Goal: Task Accomplishment & Management: Complete application form

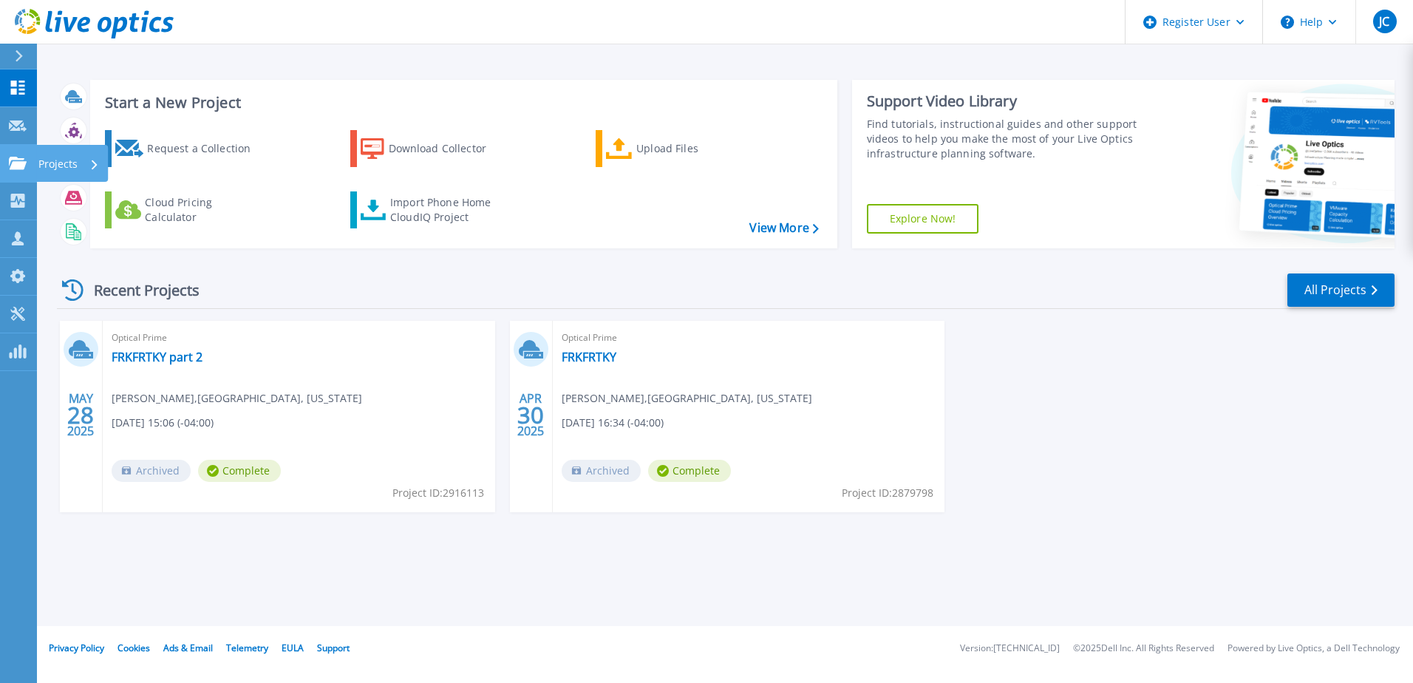
click at [26, 169] on icon at bounding box center [18, 163] width 18 height 13
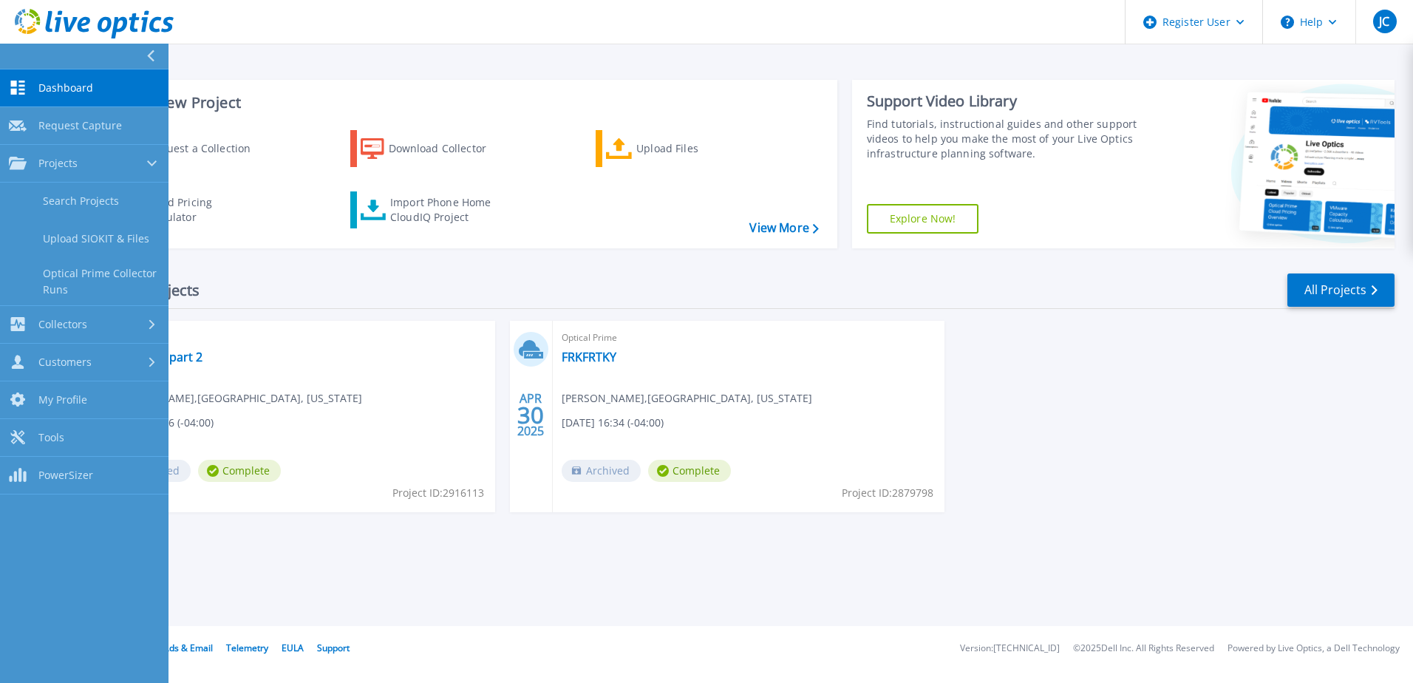
click at [324, 286] on div "Recent Projects All Projects" at bounding box center [725, 290] width 1337 height 37
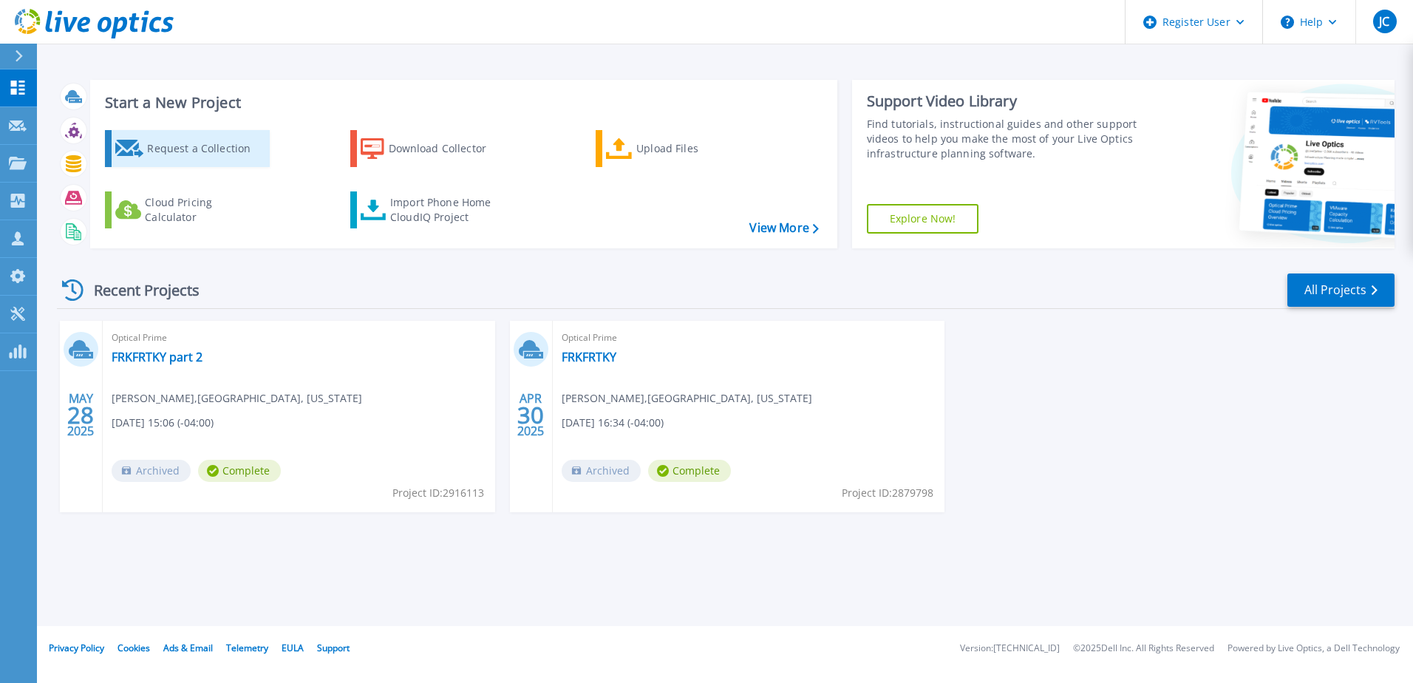
click at [228, 151] on div "Request a Collection" at bounding box center [206, 149] width 118 height 30
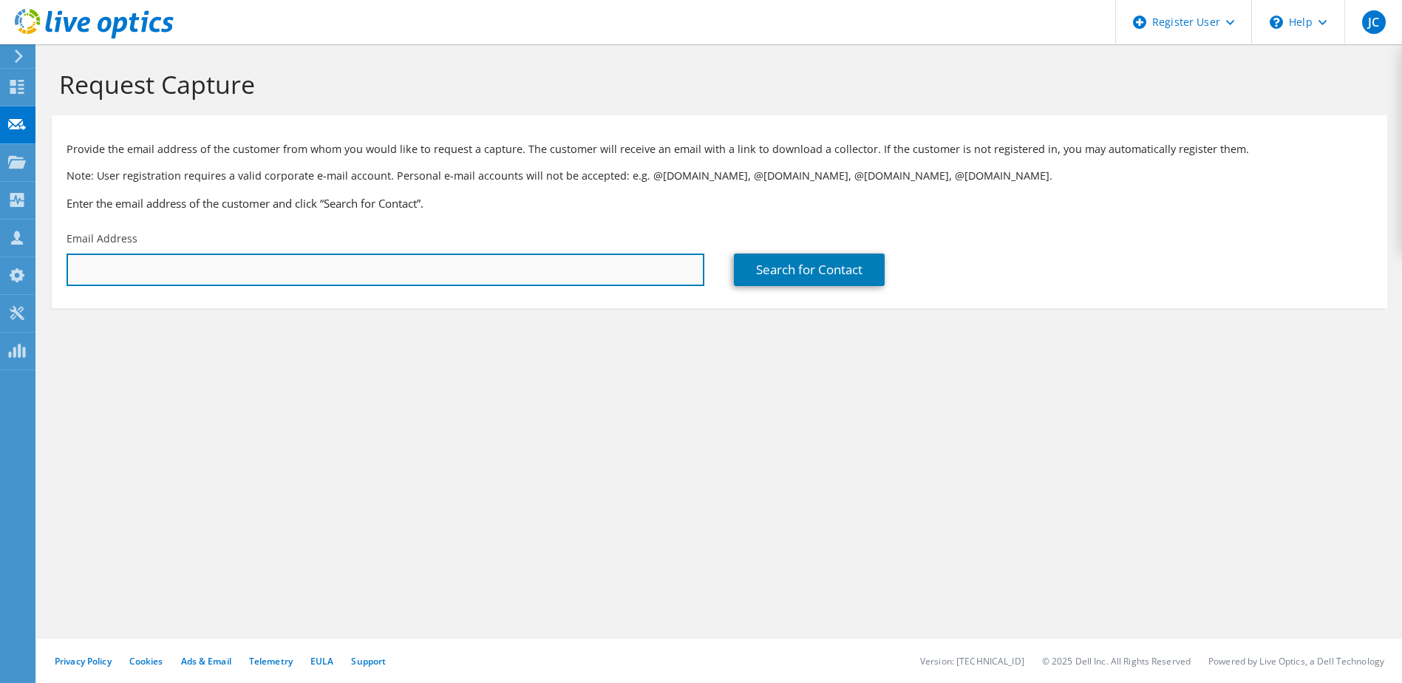
drag, startPoint x: 183, startPoint y: 272, endPoint x: 204, endPoint y: 273, distance: 20.7
click at [183, 272] on input "text" at bounding box center [386, 269] width 638 height 33
paste input "jwilson@macademy.org"
type input "jwilson@macademy.org"
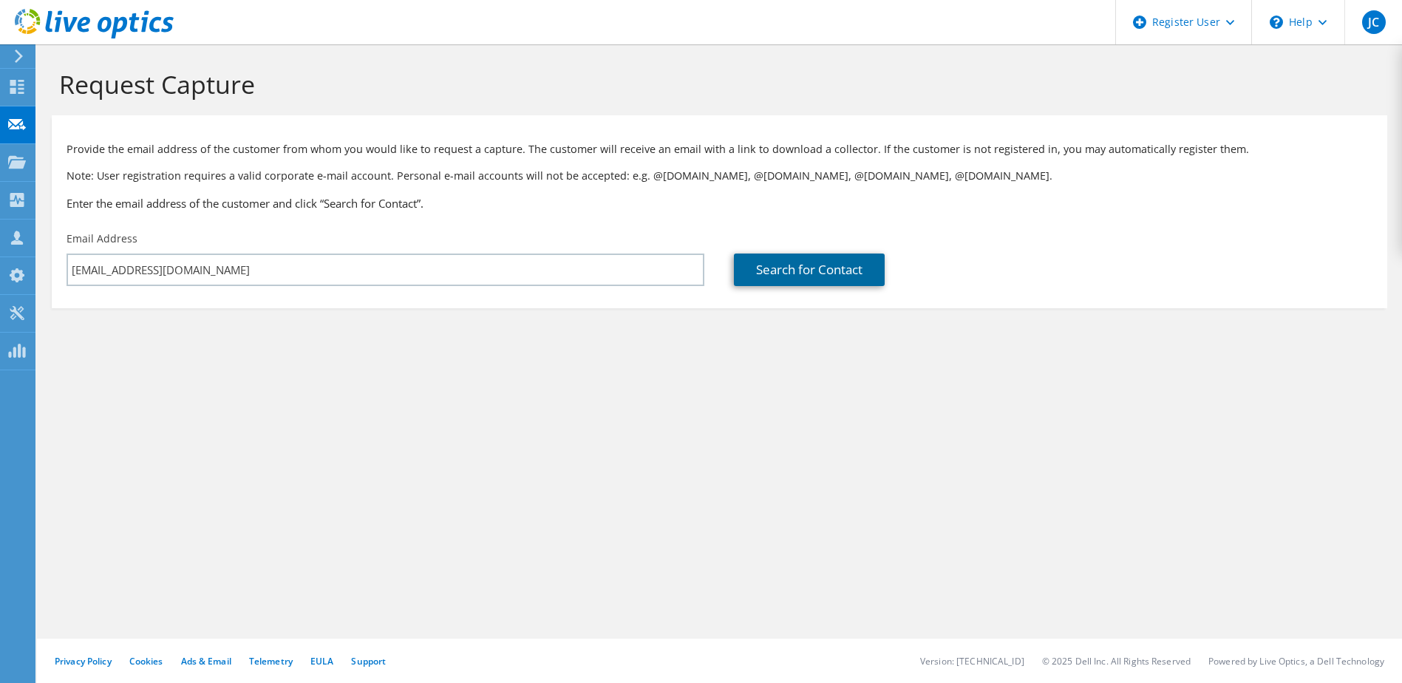
click at [814, 270] on link "Search for Contact" at bounding box center [809, 269] width 151 height 33
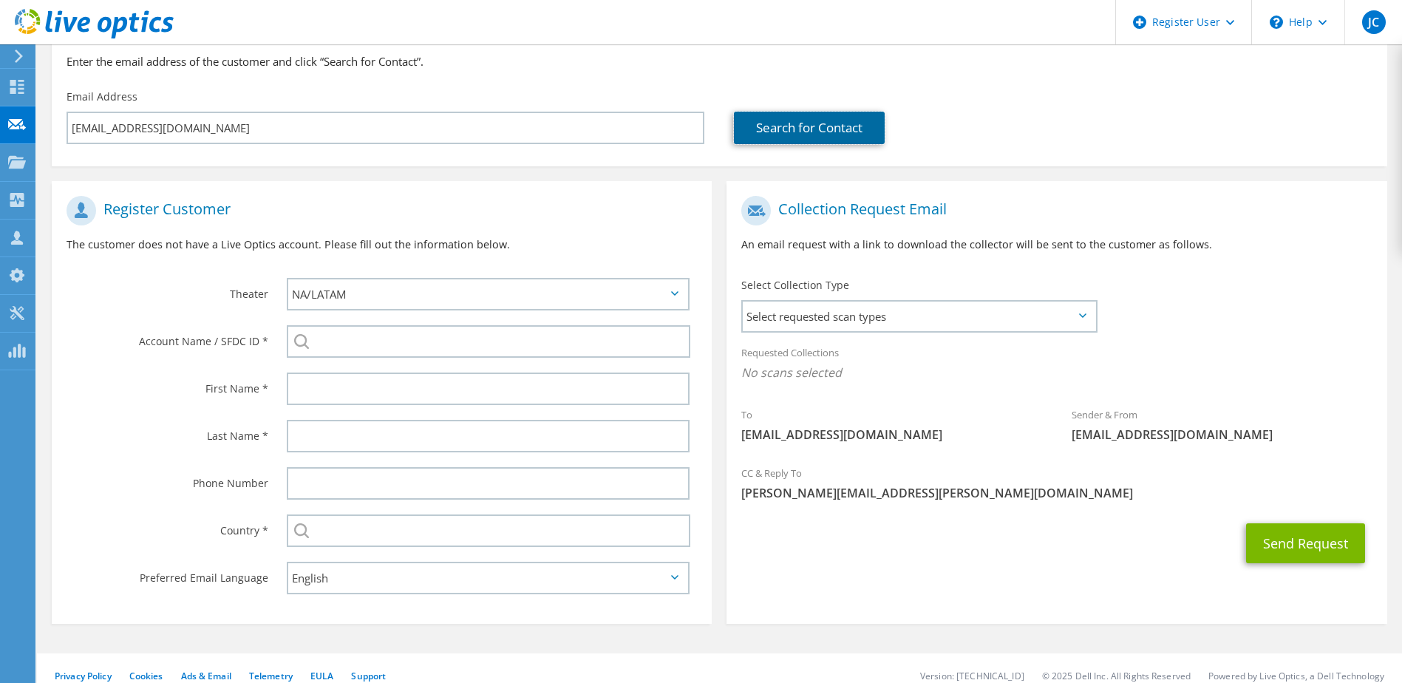
scroll to position [148, 0]
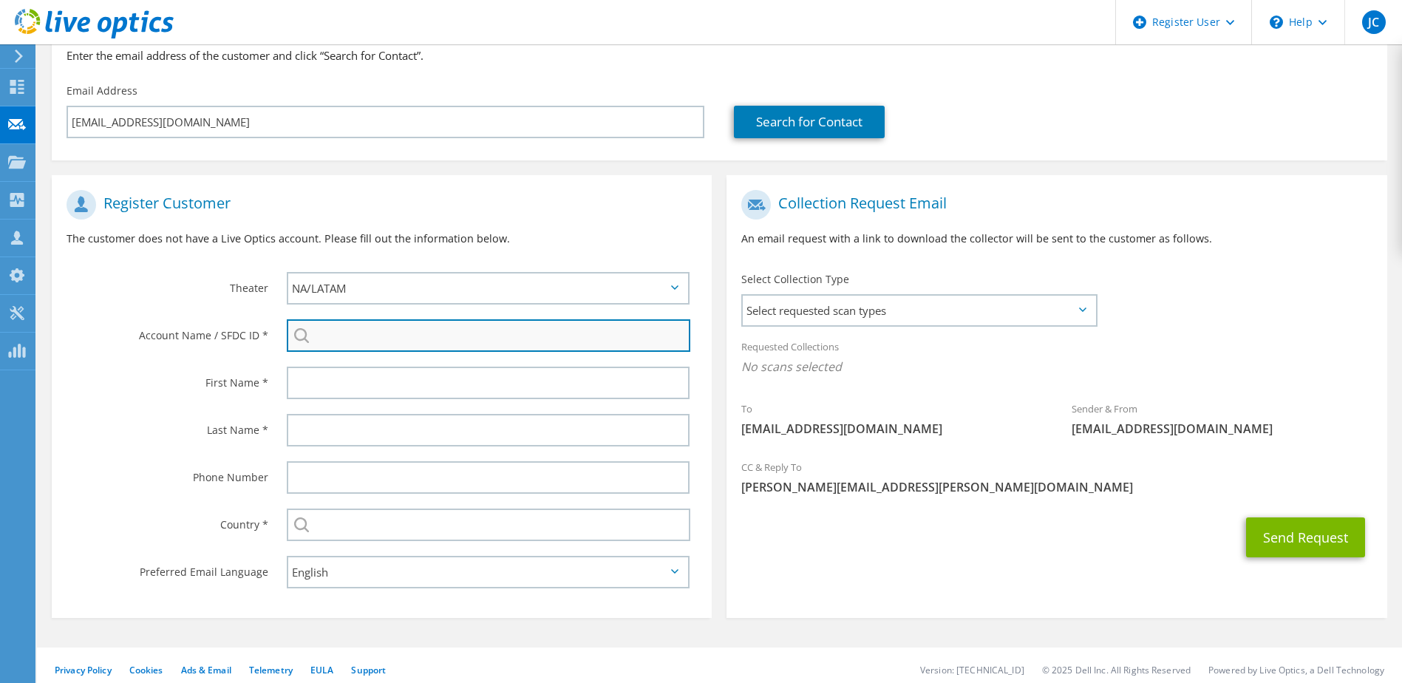
click at [417, 339] on input "search" at bounding box center [489, 335] width 404 height 33
paste input "MADISON ACADEMY, MADISON, AL"
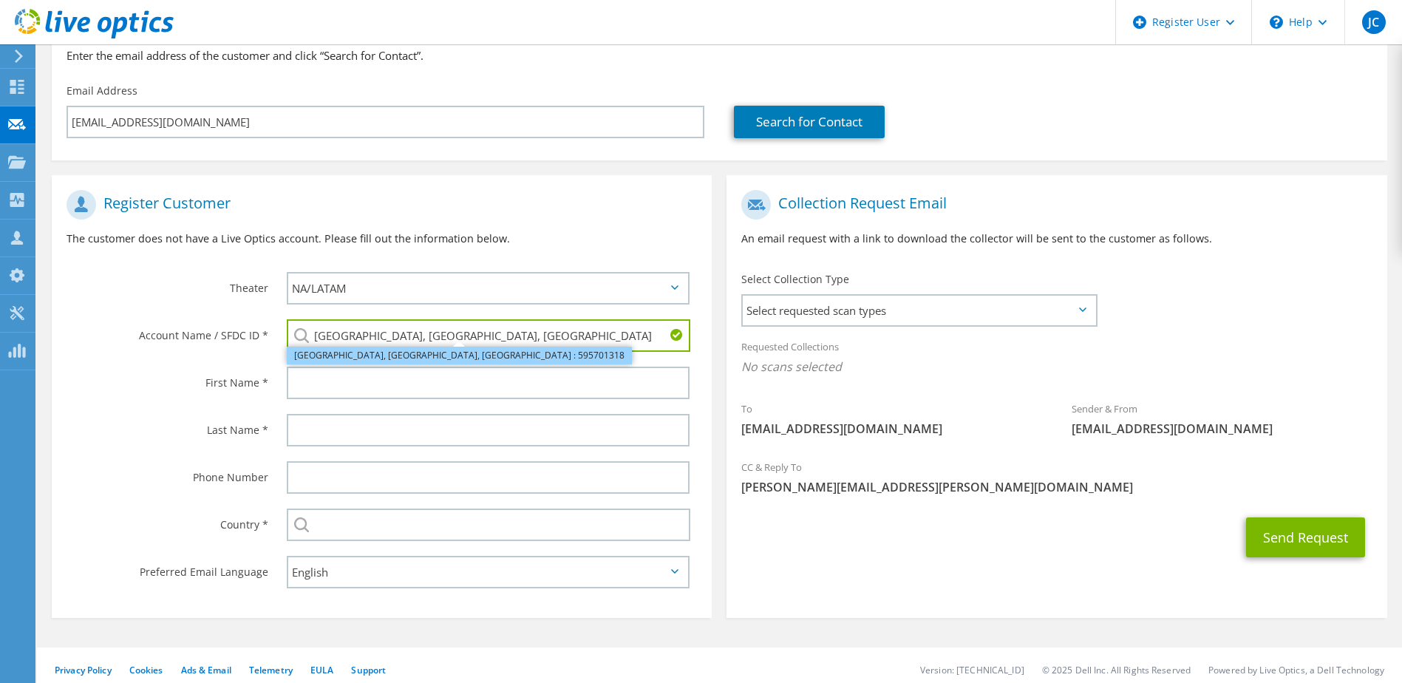
click at [354, 360] on li "MADISON ACADEMY, MADISON, AL : 595701318" at bounding box center [459, 356] width 345 height 18
type input "MADISON ACADEMY, MADISON, AL : 595701318"
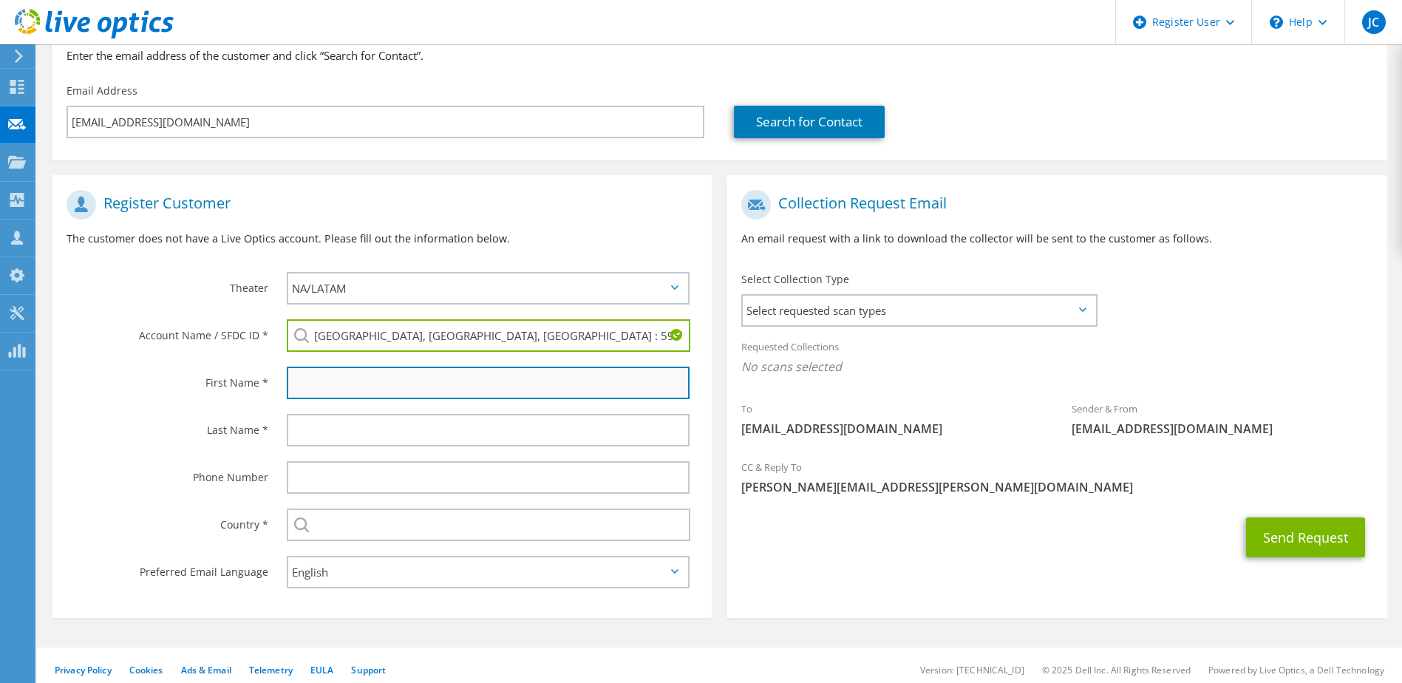
click at [333, 386] on input "text" at bounding box center [488, 383] width 403 height 33
click at [328, 381] on input "text" at bounding box center [488, 383] width 403 height 33
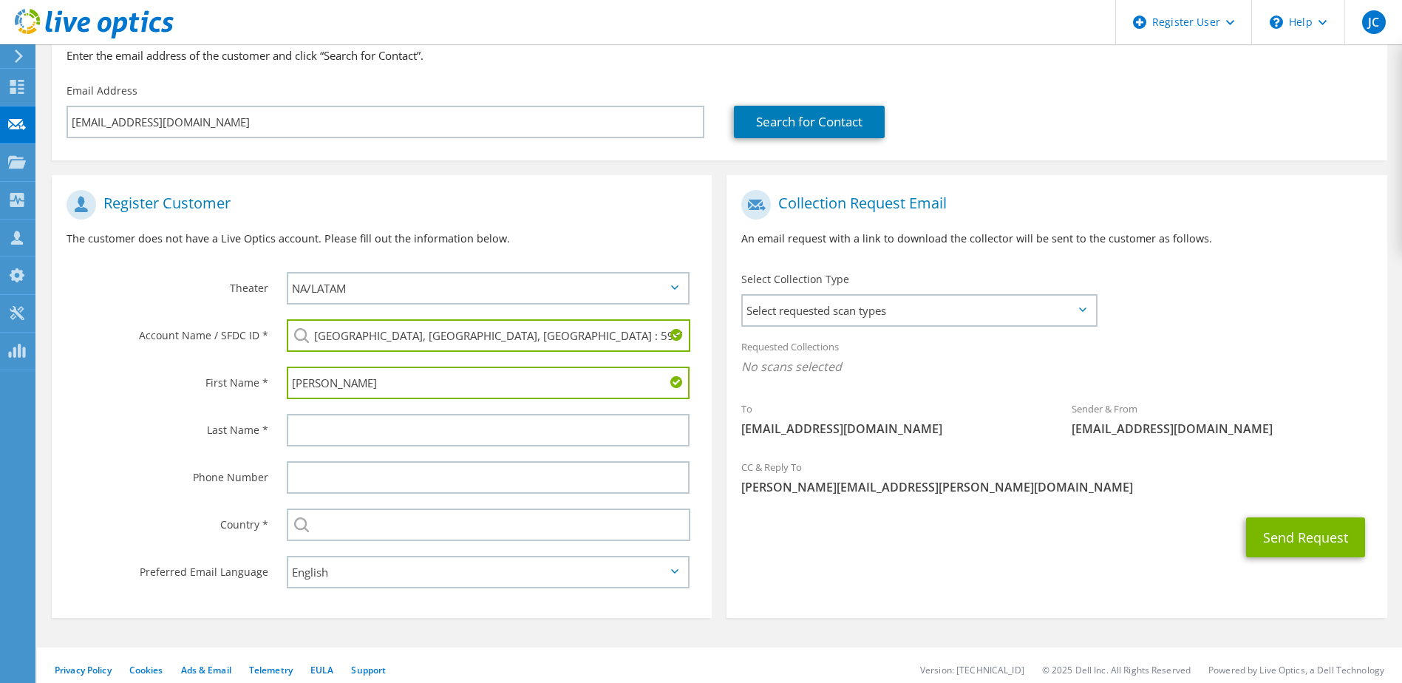
type input "Jessica"
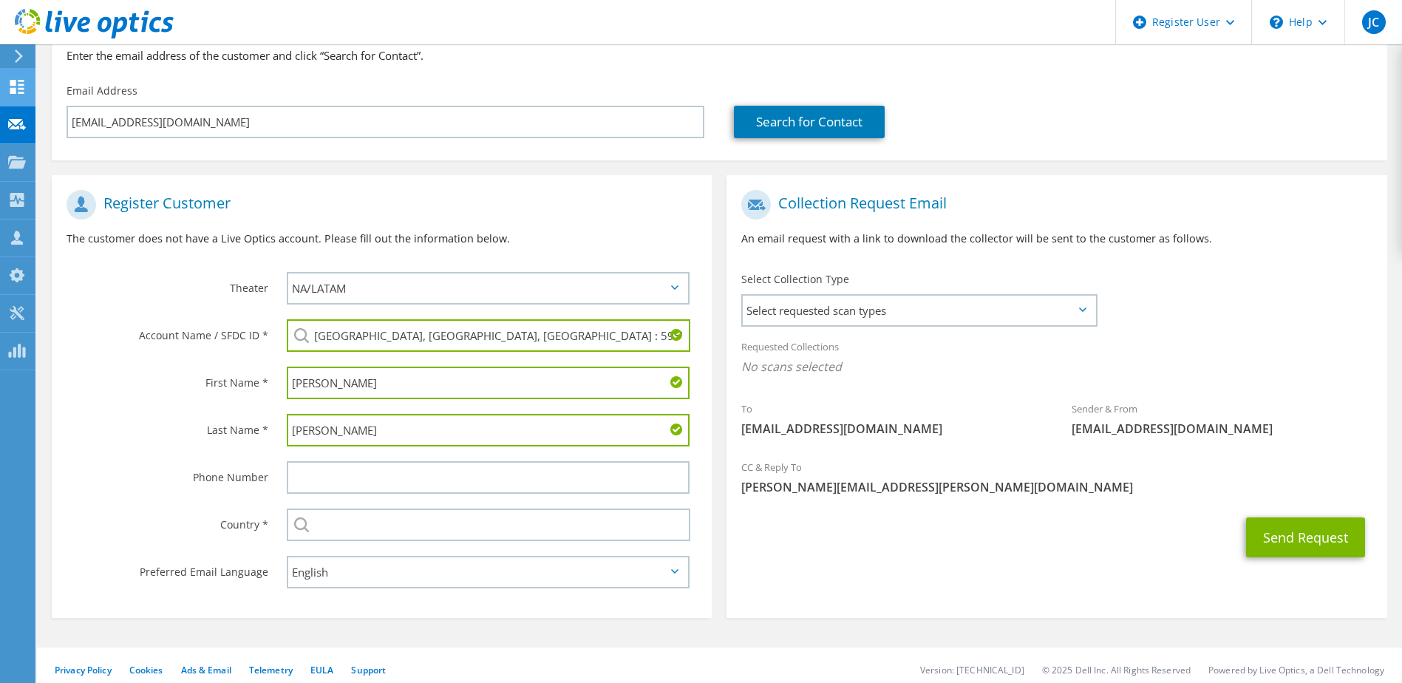
type input "Wilson"
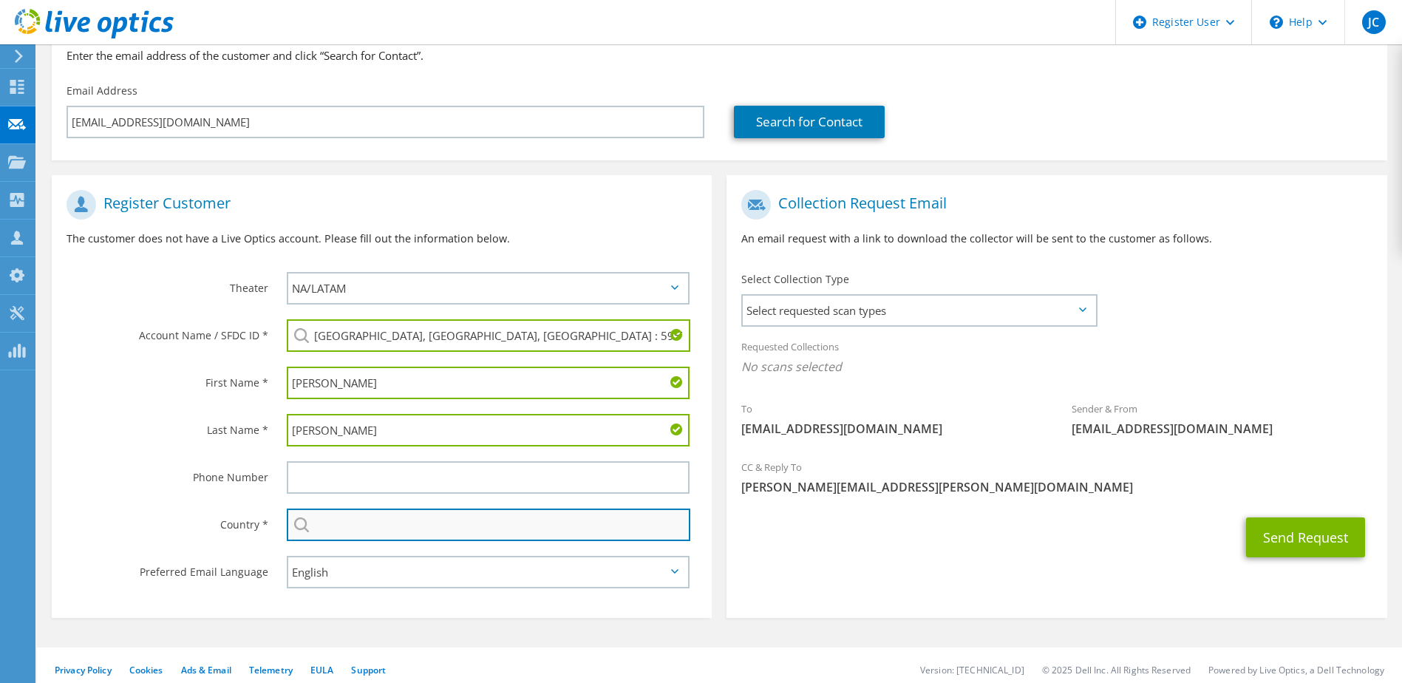
click at [347, 527] on input "text" at bounding box center [489, 524] width 404 height 33
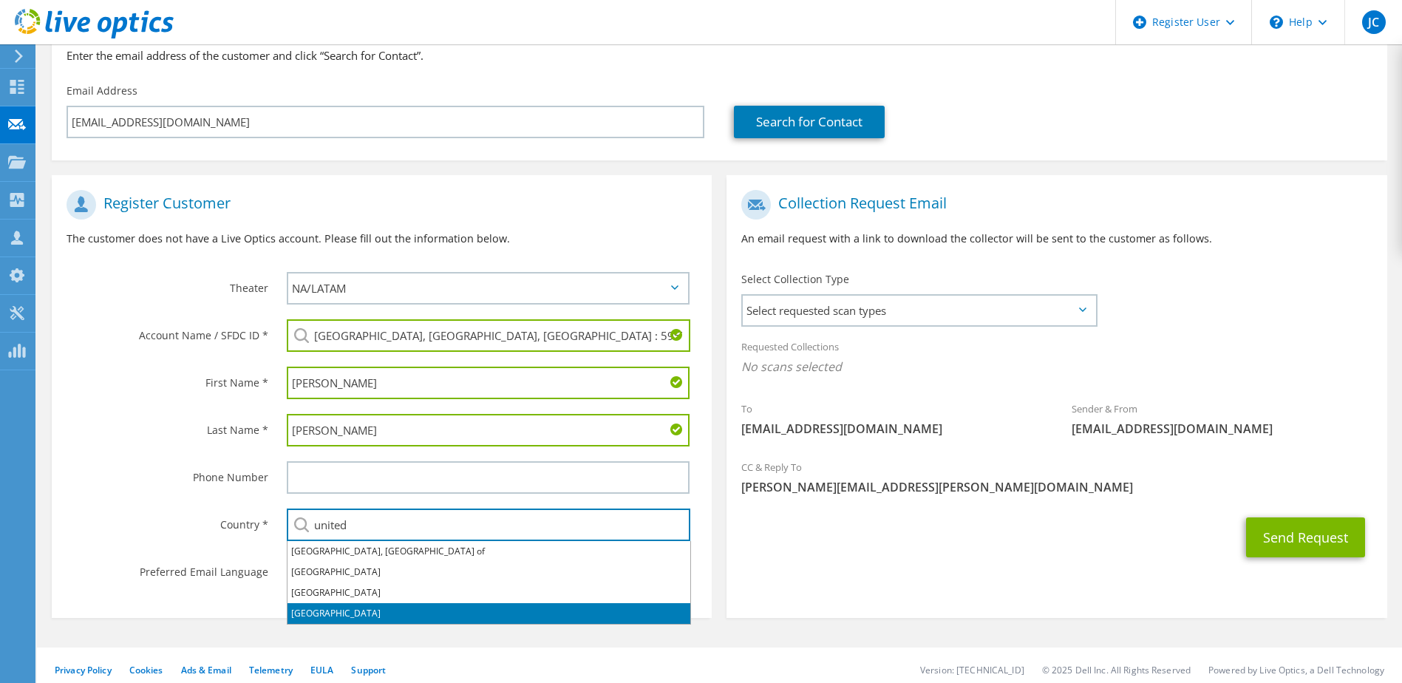
click at [369, 605] on li "[GEOGRAPHIC_DATA]" at bounding box center [488, 613] width 403 height 21
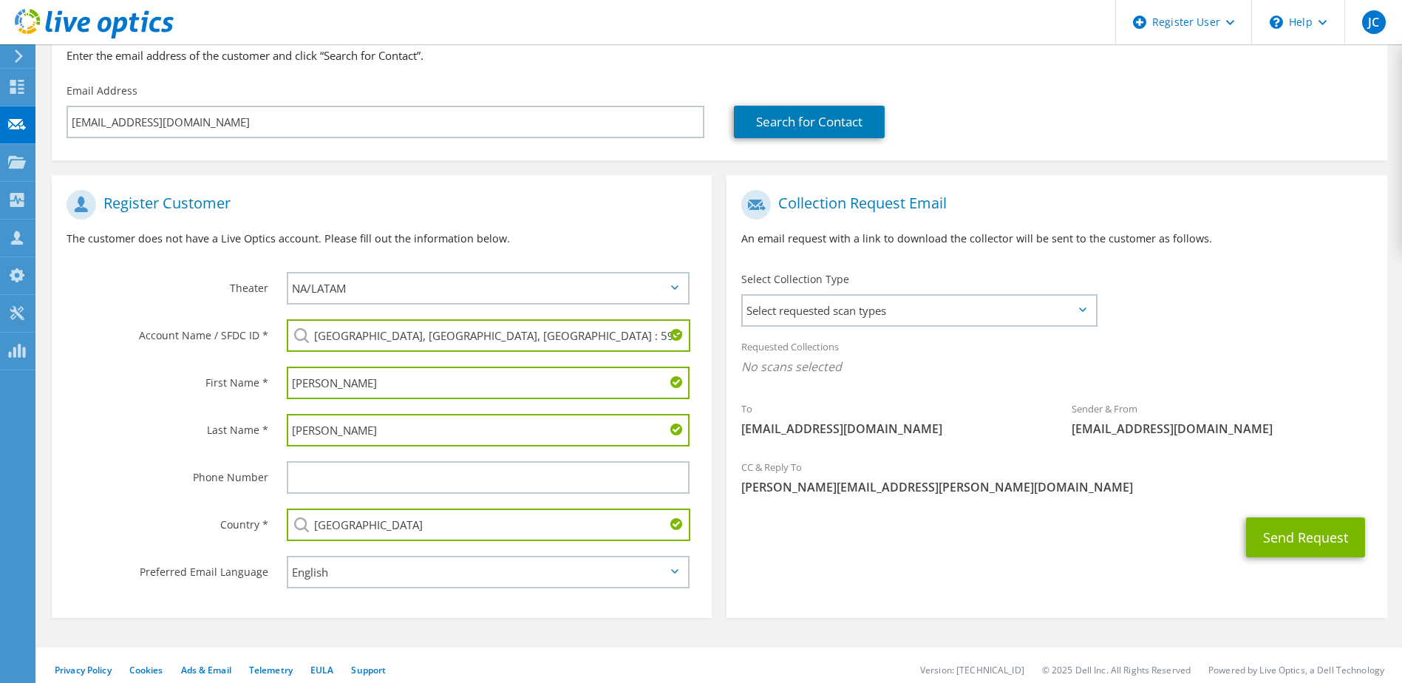
type input "[GEOGRAPHIC_DATA]"
click at [173, 518] on label "Country *" at bounding box center [168, 520] width 202 height 24
click at [821, 308] on span "Select requested scan types" at bounding box center [919, 311] width 352 height 30
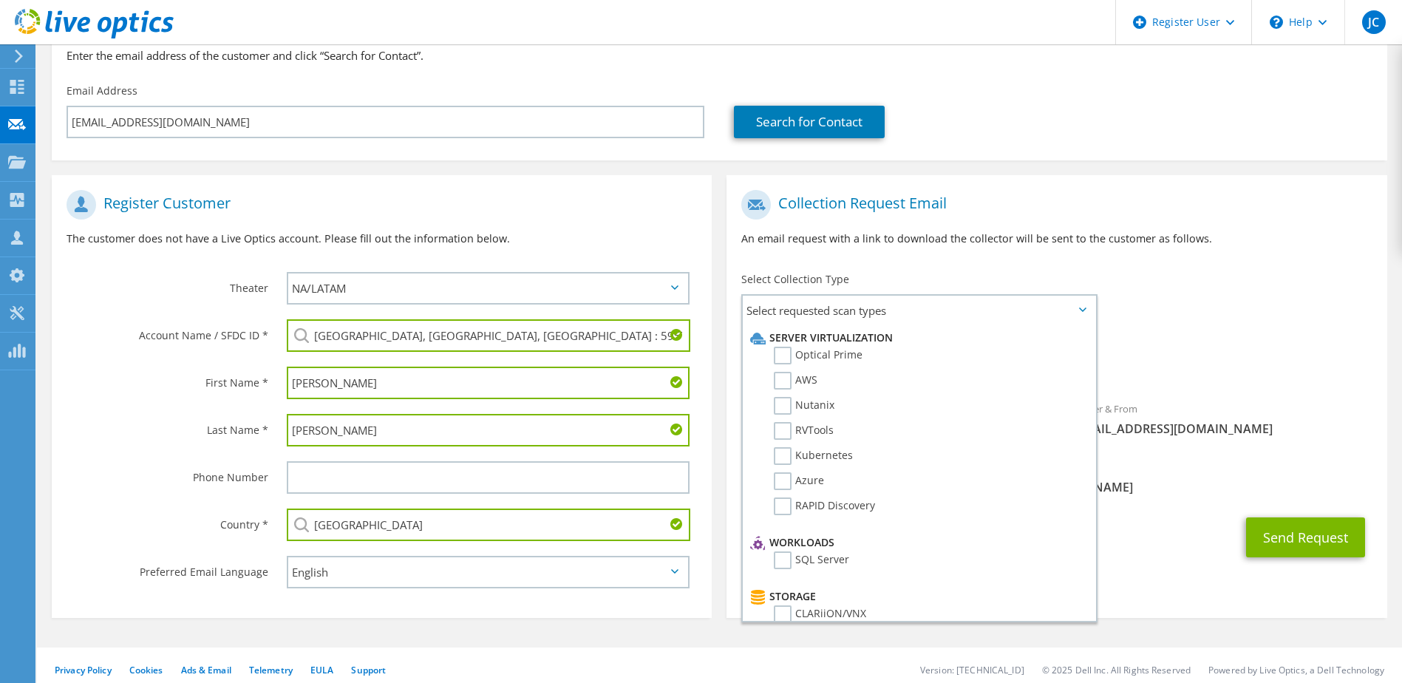
click at [1170, 498] on div "CC & Reply To Jorge.Cruz@dell.com" at bounding box center [1056, 476] width 660 height 51
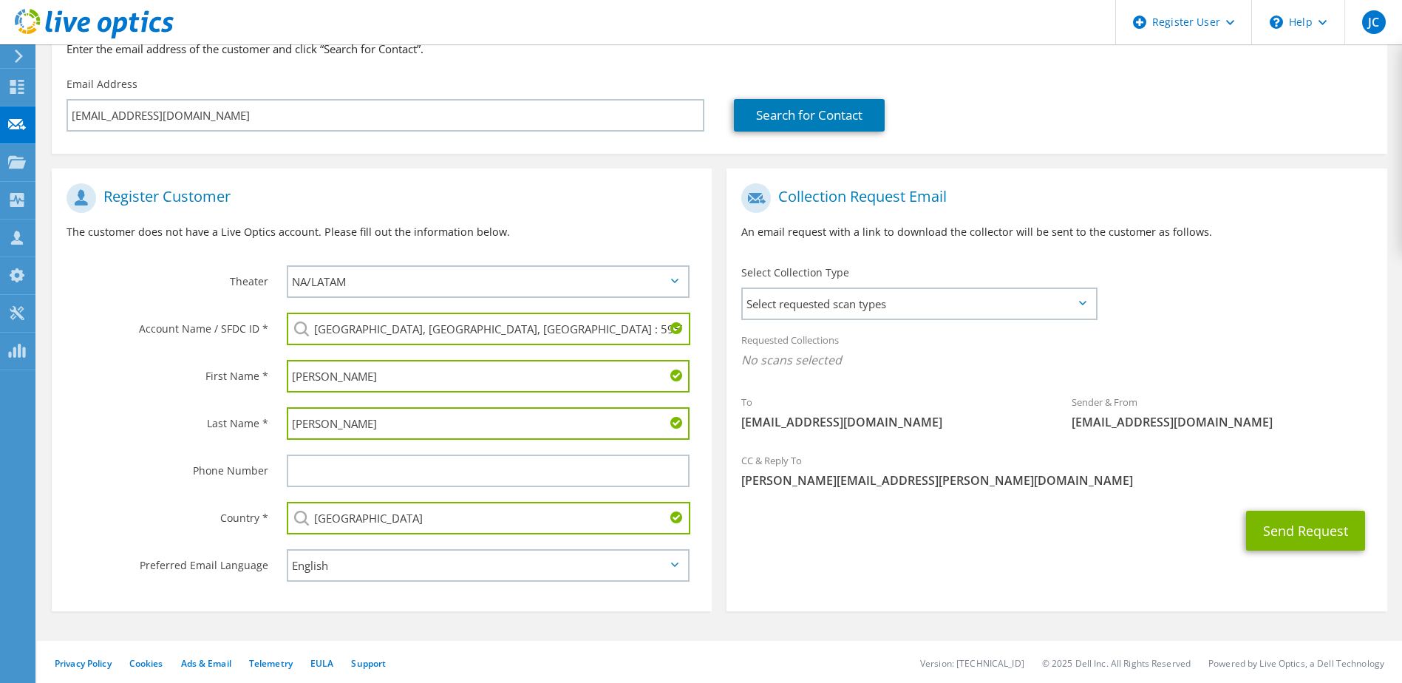
scroll to position [157, 0]
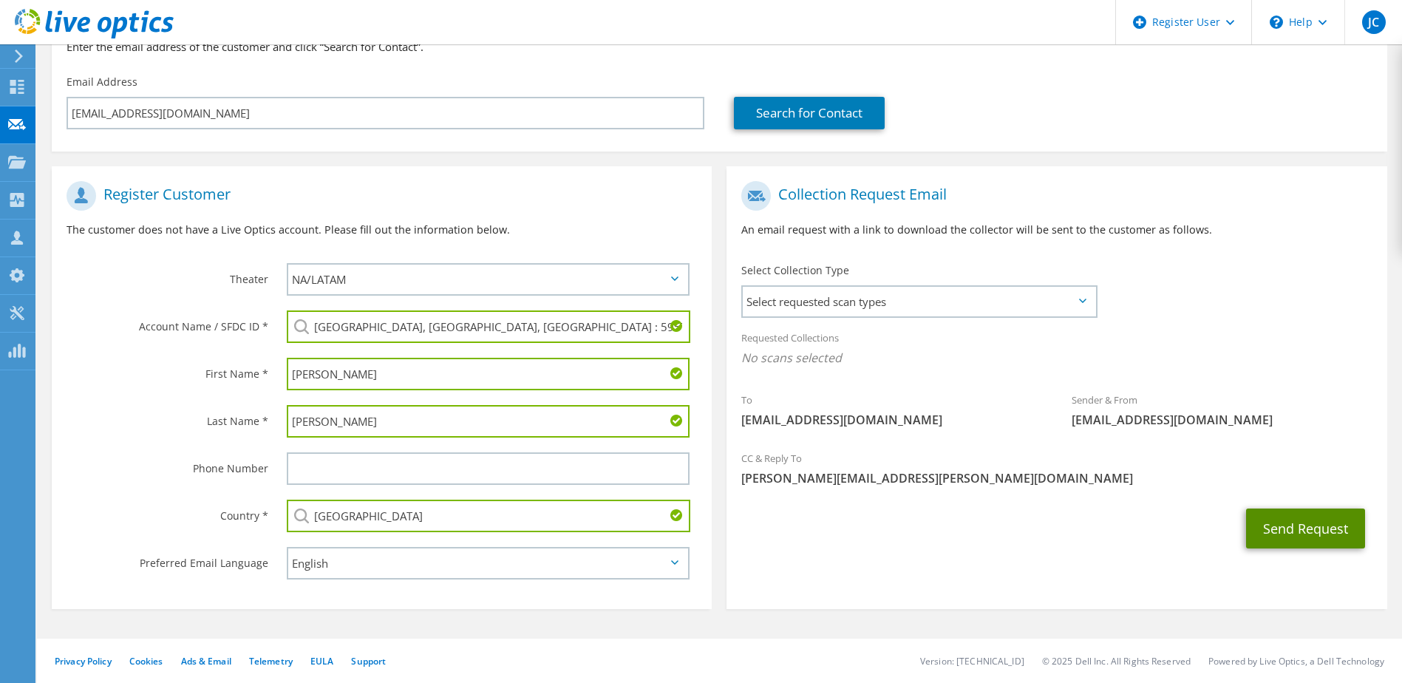
click at [1303, 523] on button "Send Request" at bounding box center [1305, 528] width 119 height 40
